Goal: Entertainment & Leisure: Consume media (video, audio)

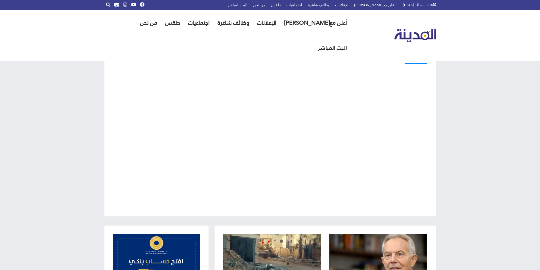
click at [504, 134] on div "البث المباشر" at bounding box center [270, 130] width 540 height 190
click at [495, 160] on div "البث المباشر" at bounding box center [270, 130] width 540 height 190
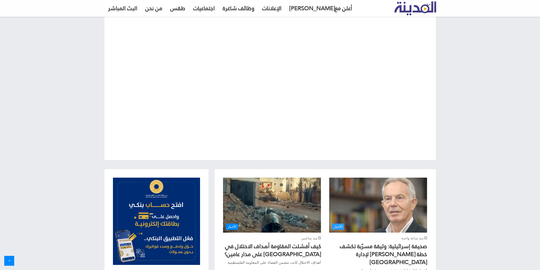
scroll to position [85, 0]
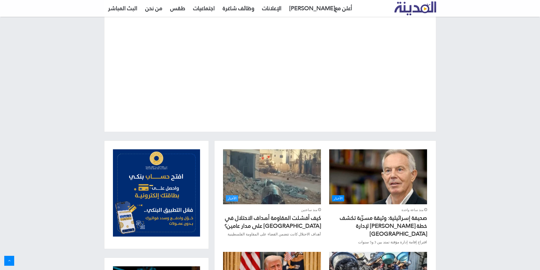
click at [261, 172] on img "كيف أفشلت المقاومة أهداف الاحتلال في غزة على مدار عامين؟" at bounding box center [272, 176] width 98 height 55
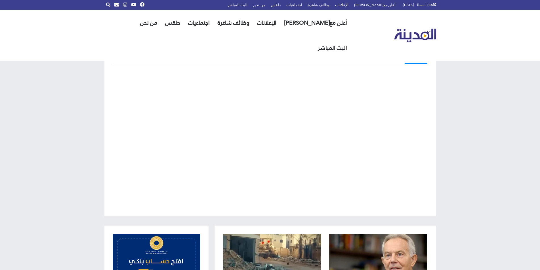
click at [480, 173] on div "البث المباشر" at bounding box center [270, 130] width 540 height 190
click at [491, 202] on div "البث المباشر" at bounding box center [270, 130] width 540 height 190
